Goal: Task Accomplishment & Management: Complete application form

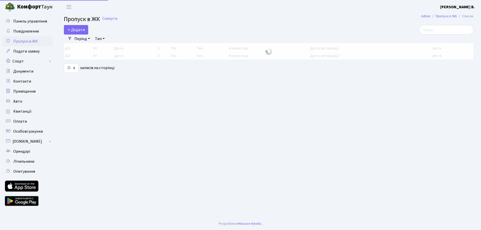
select select "25"
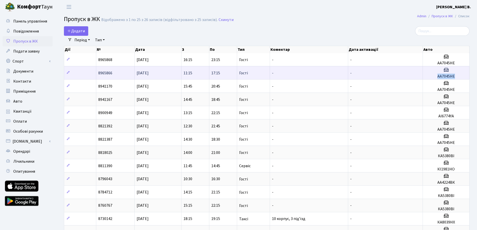
drag, startPoint x: 458, startPoint y: 76, endPoint x: 438, endPoint y: 77, distance: 20.6
click at [438, 77] on h5 "АА7045НЕ" at bounding box center [446, 76] width 42 height 5
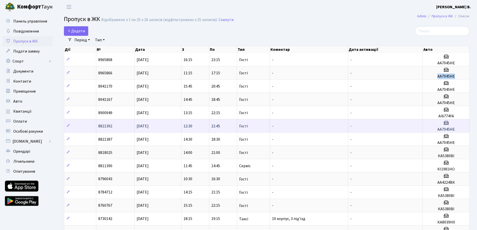
copy h5 "АА7045НЕ"
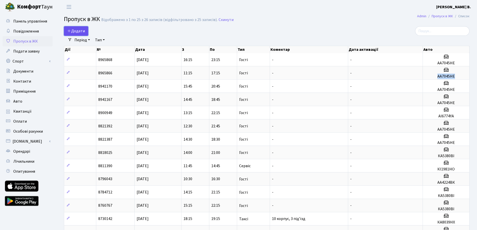
click at [85, 31] on link "Додати" at bounding box center [76, 31] width 24 height 10
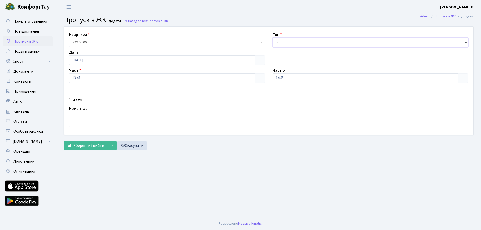
click at [281, 40] on select "- Доставка Таксі Гості Сервіс" at bounding box center [371, 43] width 196 height 10
select select "3"
click at [273, 38] on select "- Доставка Таксі Гості Сервіс" at bounding box center [371, 43] width 196 height 10
click at [106, 79] on input "13:45" at bounding box center [162, 78] width 186 height 10
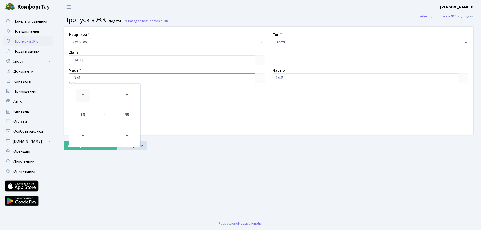
click at [84, 93] on icon at bounding box center [83, 96] width 14 height 14
type input "14:45"
click at [330, 80] on input "14:45" at bounding box center [366, 78] width 186 height 10
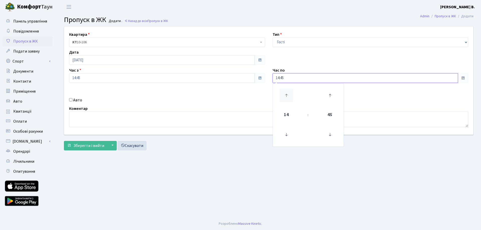
click at [287, 95] on icon at bounding box center [287, 96] width 14 height 14
type input "18:45"
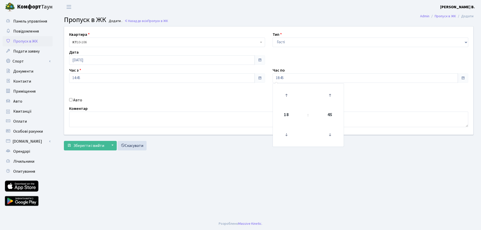
click at [70, 99] on input "Авто" at bounding box center [70, 99] width 3 height 3
checkbox input "true"
paste input "АА7045НЕ"
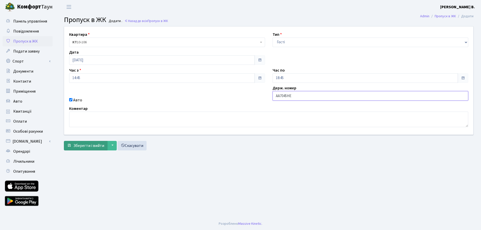
type input "АА7045НЕ"
click at [84, 145] on span "Зберегти і вийти" at bounding box center [88, 146] width 31 height 6
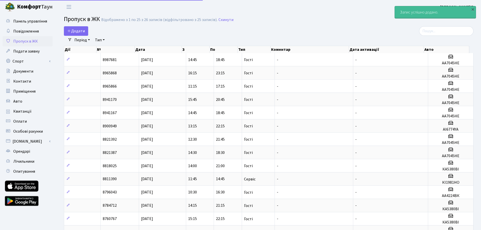
select select "25"
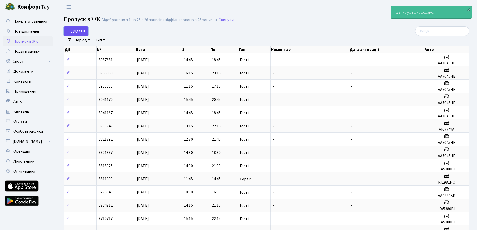
click at [73, 28] on link "Додати" at bounding box center [76, 31] width 24 height 10
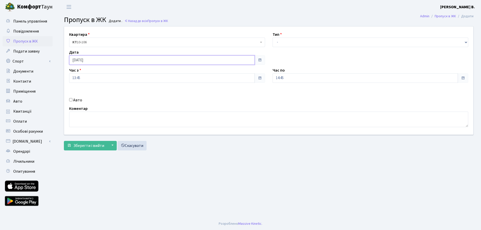
click at [127, 59] on input "[DATE]" at bounding box center [162, 60] width 186 height 10
click at [96, 109] on td "18" at bounding box center [97, 108] width 8 height 8
type input "18.09.2025"
click at [302, 45] on select "- Доставка Таксі Гості Сервіс" at bounding box center [371, 43] width 196 height 10
select select "3"
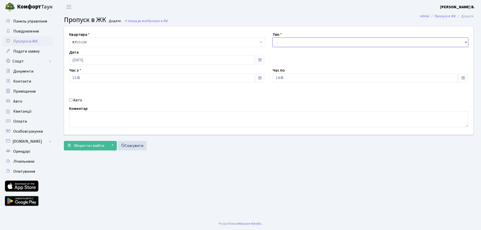
click at [273, 38] on select "- Доставка Таксі Гості Сервіс" at bounding box center [371, 43] width 196 height 10
click at [128, 79] on input "13:45" at bounding box center [162, 78] width 186 height 10
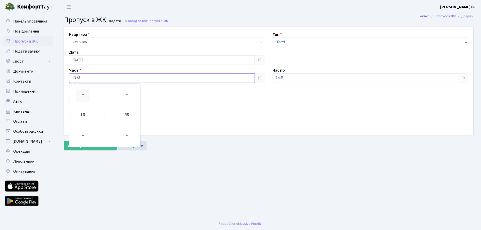
click at [83, 97] on icon at bounding box center [83, 96] width 14 height 14
type input "15:45"
click at [171, 161] on main "Admin Пропуск в ЖК Додати Пропуск в ЖК Додати . Назад до всіх Пропуск в ЖК Квар…" at bounding box center [268, 116] width 425 height 204
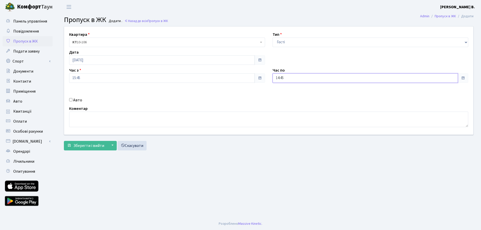
click at [297, 78] on input "14:45" at bounding box center [366, 78] width 186 height 10
click at [288, 96] on icon at bounding box center [287, 96] width 14 height 14
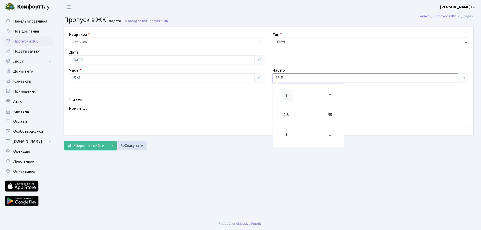
click at [288, 96] on icon at bounding box center [287, 96] width 14 height 14
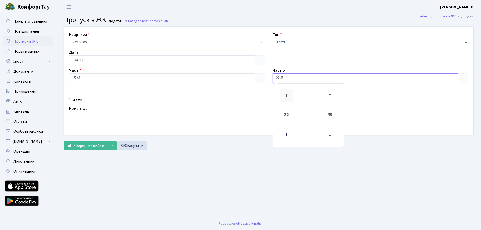
type input "23:45"
click at [245, 178] on main "Admin Пропуск в ЖК Додати Пропуск в ЖК Додати . Назад до всіх Пропуск в ЖК Квар…" at bounding box center [268, 116] width 425 height 204
click at [72, 100] on input "Авто" at bounding box center [70, 99] width 3 height 3
checkbox input "true"
paste input "АА7045НЕ"
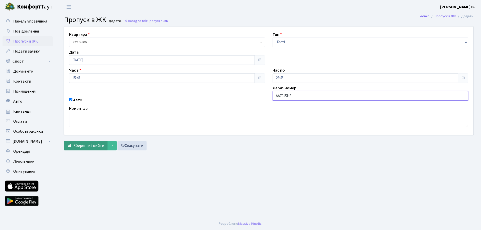
type input "АА7045НЕ"
click at [76, 150] on button "Зберегти і вийти" at bounding box center [86, 146] width 44 height 10
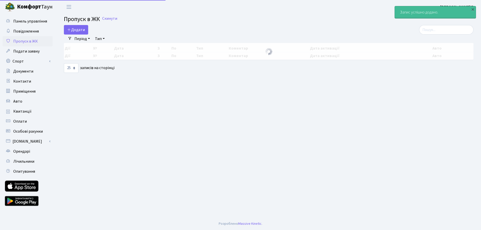
select select "25"
